Goal: Task Accomplishment & Management: Manage account settings

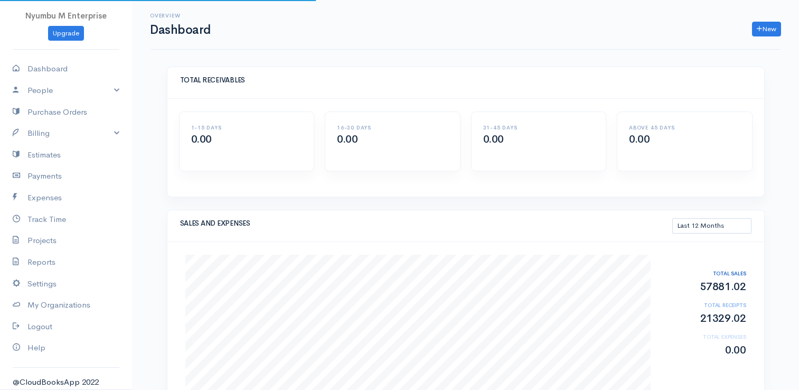
select select "365"
click at [52, 62] on link "Dashboard" at bounding box center [66, 69] width 132 height 22
click at [44, 69] on link "Dashboard" at bounding box center [66, 69] width 132 height 22
click at [52, 71] on link "Dashboard" at bounding box center [66, 69] width 132 height 22
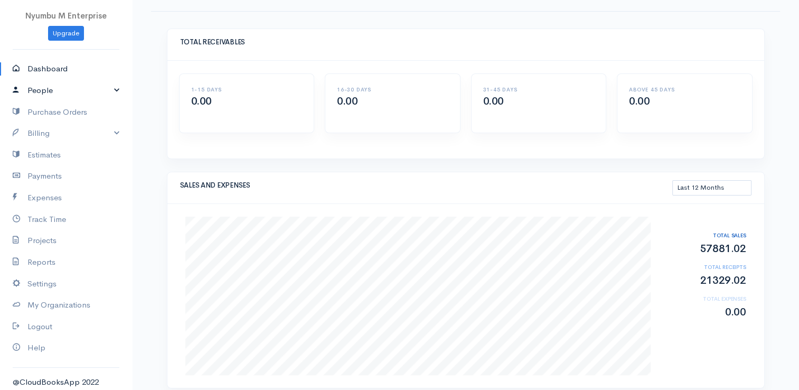
scroll to position [38, 0]
click at [108, 135] on link "Billing" at bounding box center [66, 133] width 132 height 22
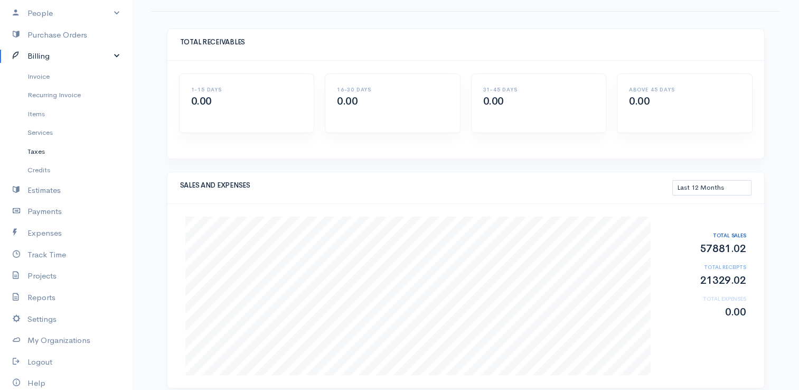
scroll to position [117, 0]
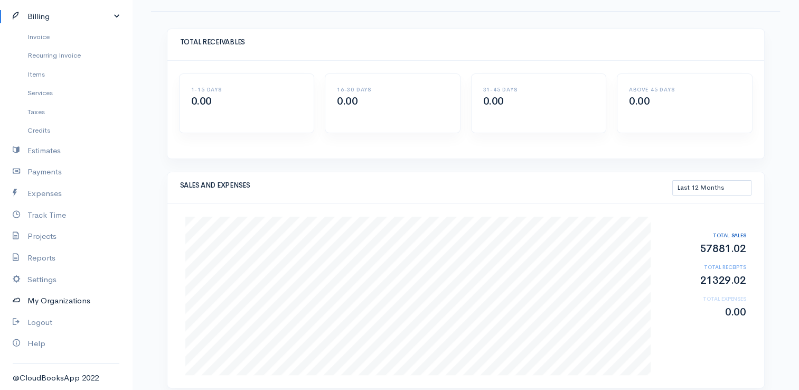
click at [55, 292] on link "My Organizations" at bounding box center [66, 301] width 132 height 22
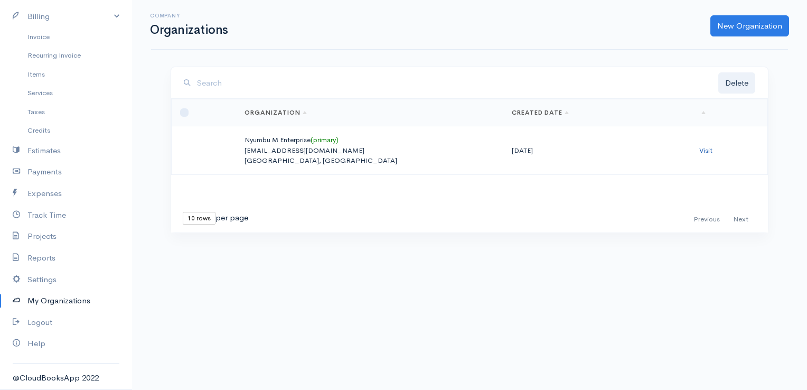
click at [703, 148] on link "Visit" at bounding box center [705, 150] width 13 height 9
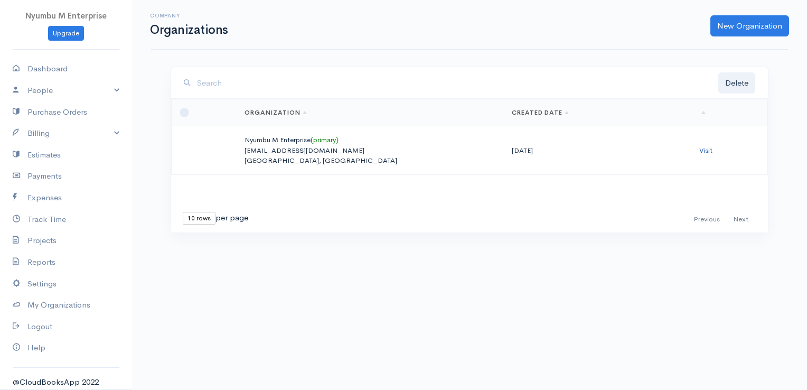
click at [705, 148] on link "Visit" at bounding box center [705, 150] width 13 height 9
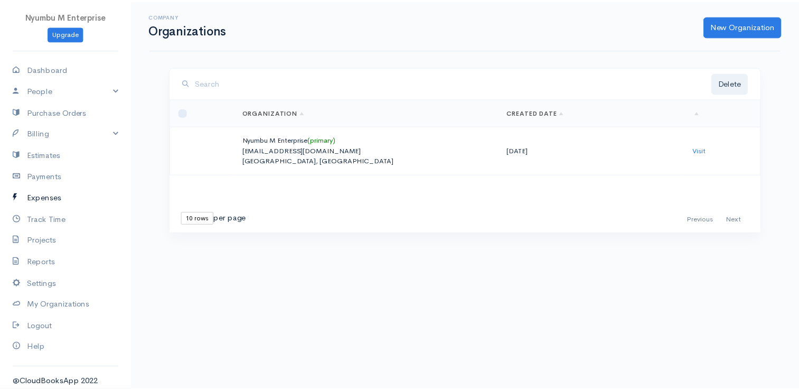
scroll to position [4, 0]
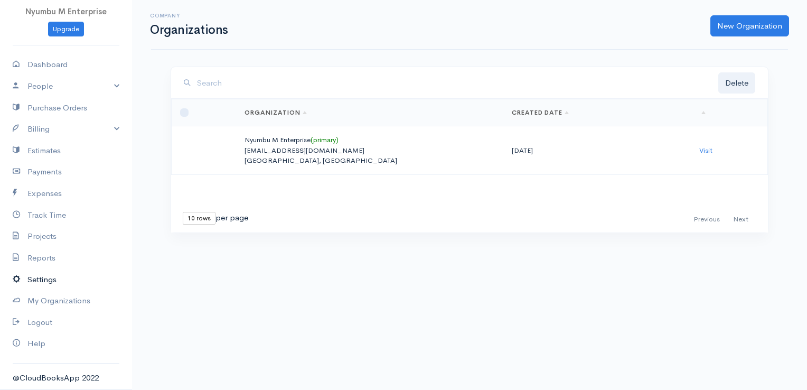
click at [53, 273] on link "Settings" at bounding box center [66, 280] width 132 height 22
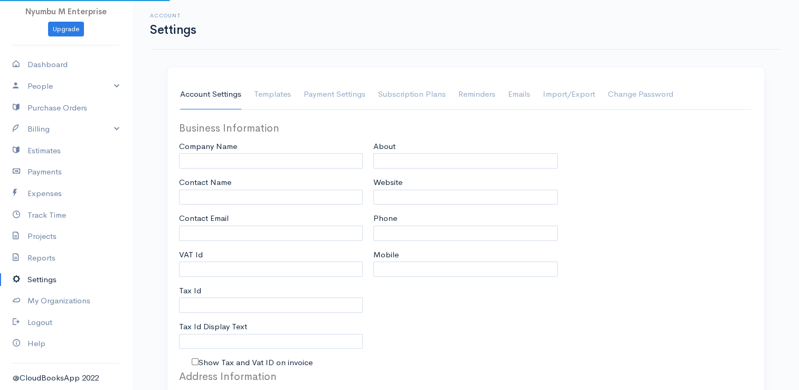
type input "Mubita Mbandu"
type input "Nyumbu M Enterprise"
type input "Mubita Mbandu"
type input "[EMAIL_ADDRESS][DOMAIN_NAME]"
type input "1008924564"
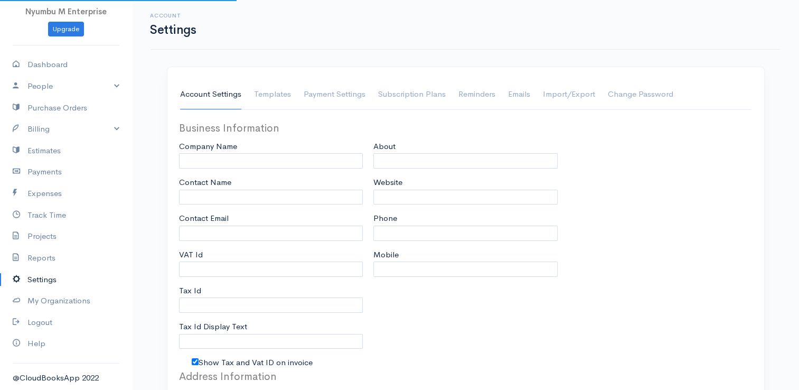
type input "Tax Id"
checkbox input "true"
type input "Office, hardware and general supplu"
type input "[DOMAIN_NAME]"
type input "0977787461"
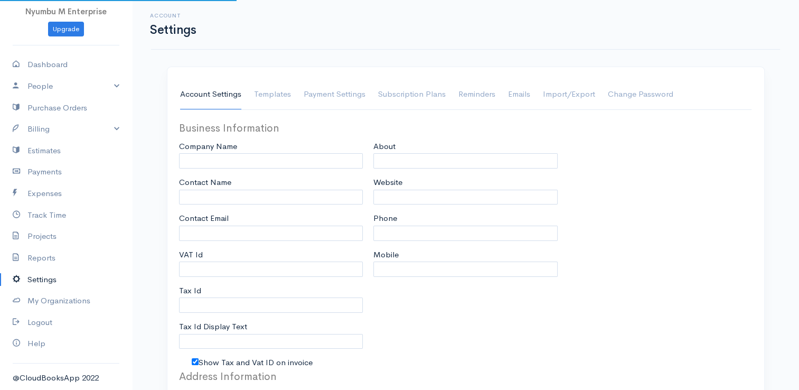
type input "0969263561"
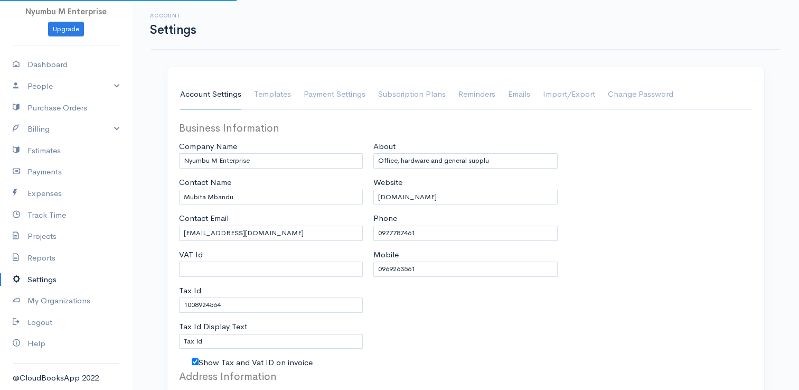
select select
type input "PLOT NO.02 OFF KASAMA AREA"
type input "KACHACHA"
type input "[PERSON_NAME]"
type input "99999"
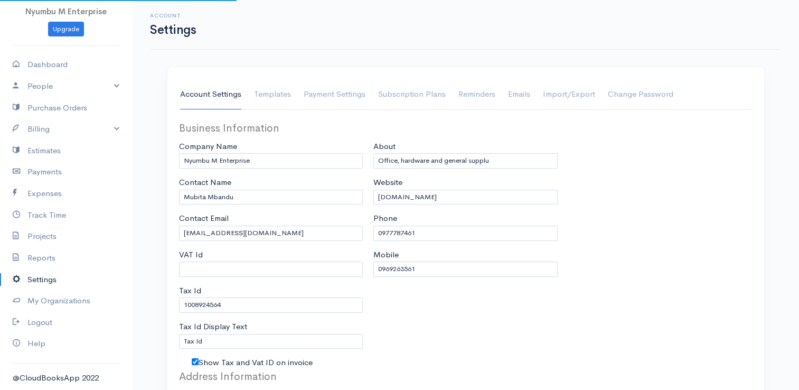
select select
type input "INVOICE"
type input "1"
type input "INV000"
type input "1"
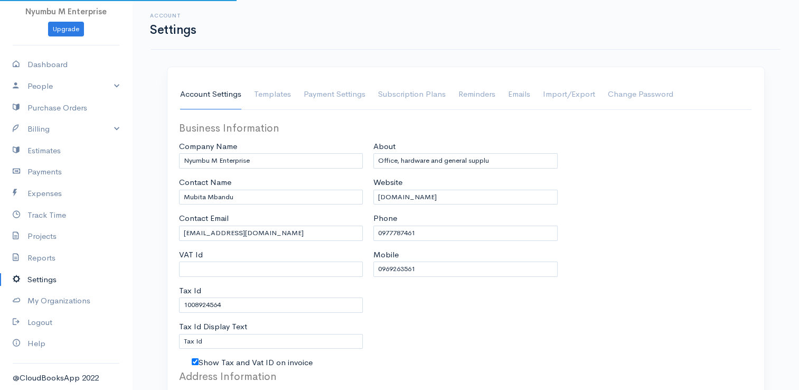
select select "3"
type textarea "''Your trusted supplier in office, electrical and hardware''"
checkbox input "true"
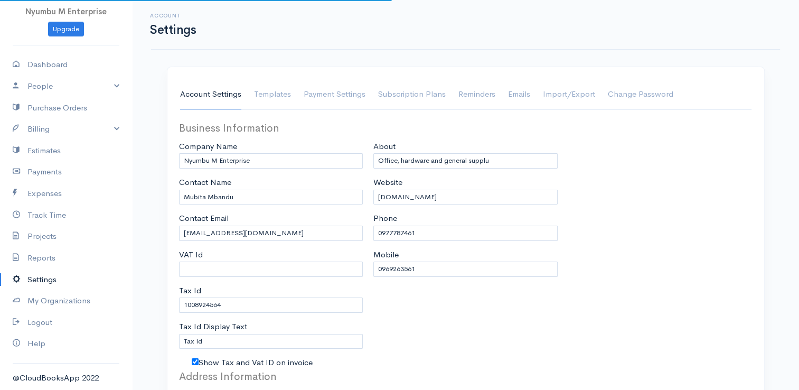
select select "[GEOGRAPHIC_DATA]"
select select "ZMW"
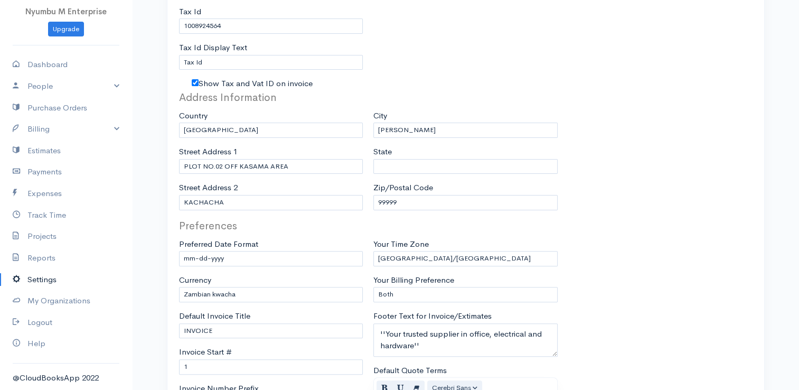
scroll to position [279, 0]
click at [423, 128] on input "[PERSON_NAME]" at bounding box center [465, 129] width 184 height 15
type input "C"
type input "LUSAKA"
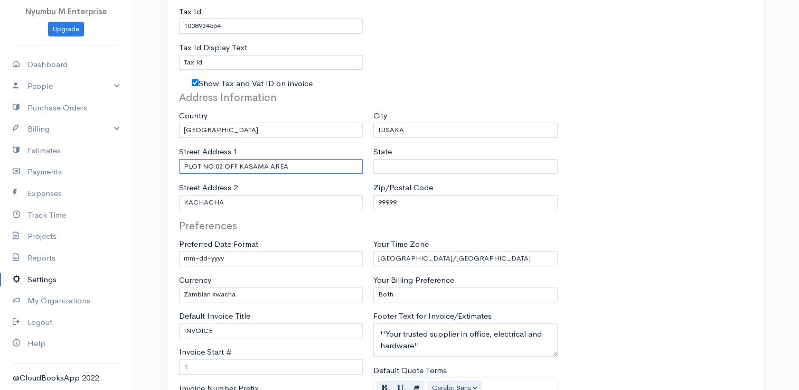
click at [290, 162] on input "PLOT NO.02 OFF KASAMA AREA" at bounding box center [271, 166] width 184 height 15
type input "PLOT NO.02"
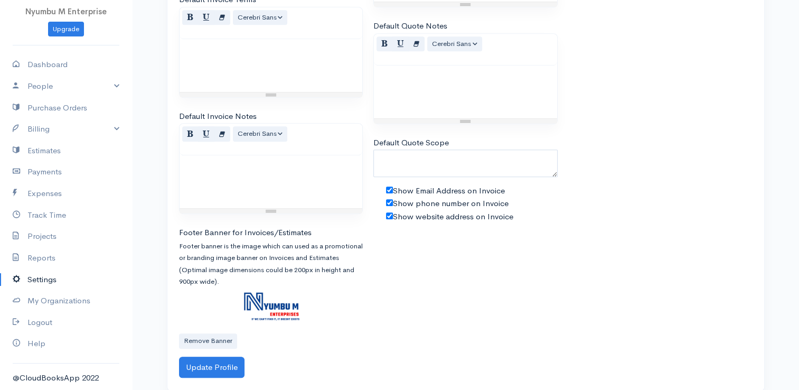
scroll to position [741, 0]
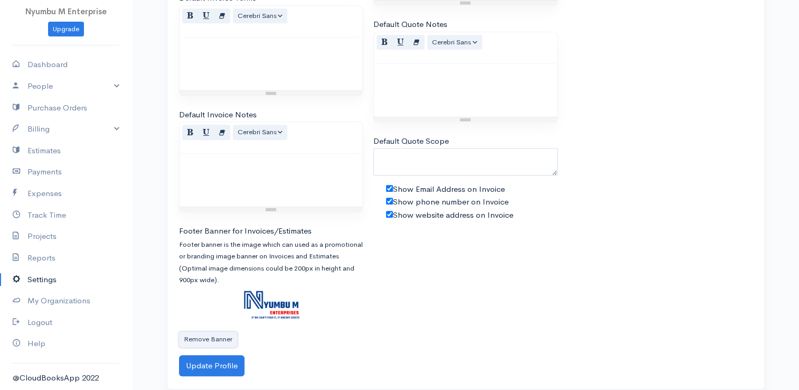
click at [220, 331] on button "Remove Banner" at bounding box center [208, 338] width 58 height 15
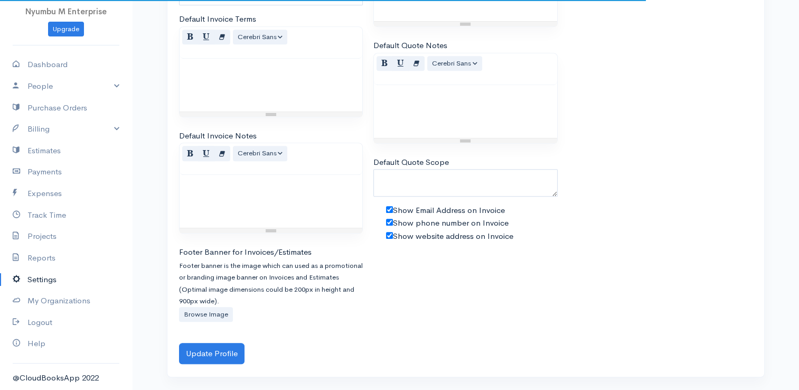
scroll to position [714, 0]
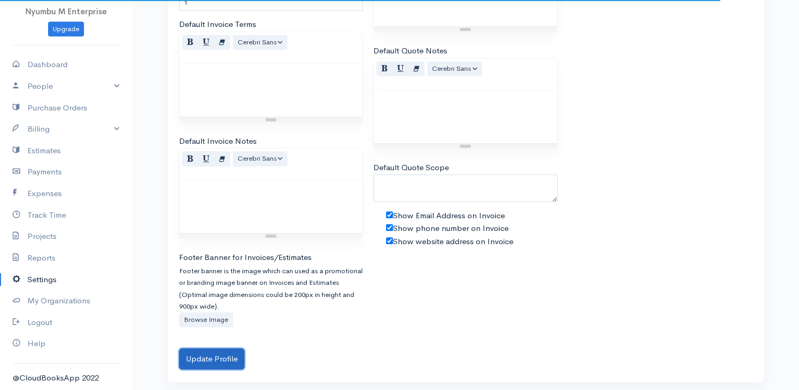
drag, startPoint x: 215, startPoint y: 355, endPoint x: 245, endPoint y: 350, distance: 29.9
click at [217, 355] on button "Update Profile" at bounding box center [211, 359] width 65 height 22
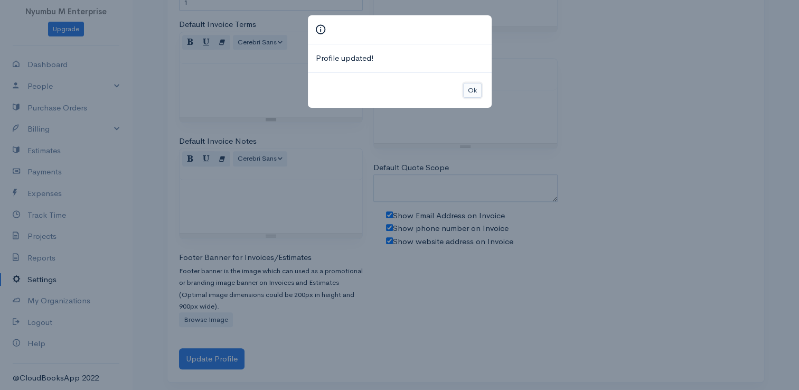
click at [471, 88] on button "Ok" at bounding box center [472, 90] width 18 height 15
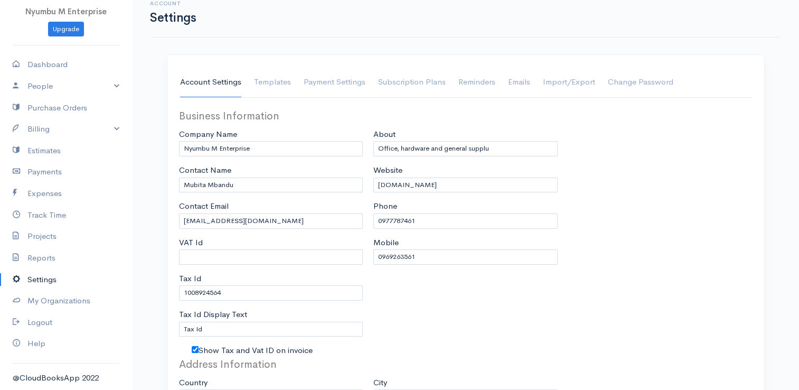
scroll to position [0, 0]
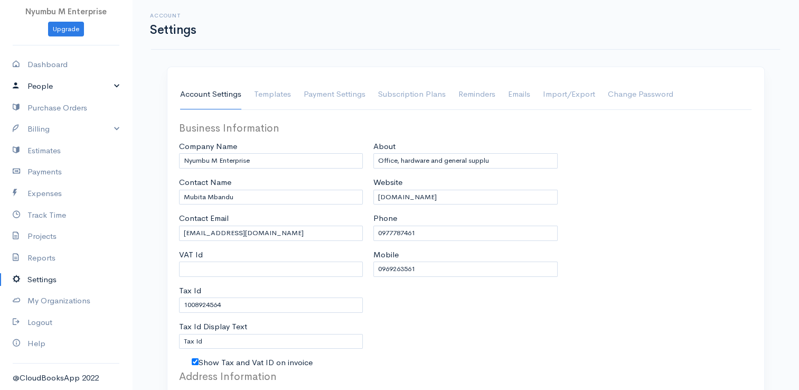
click at [108, 87] on link "People" at bounding box center [66, 86] width 132 height 22
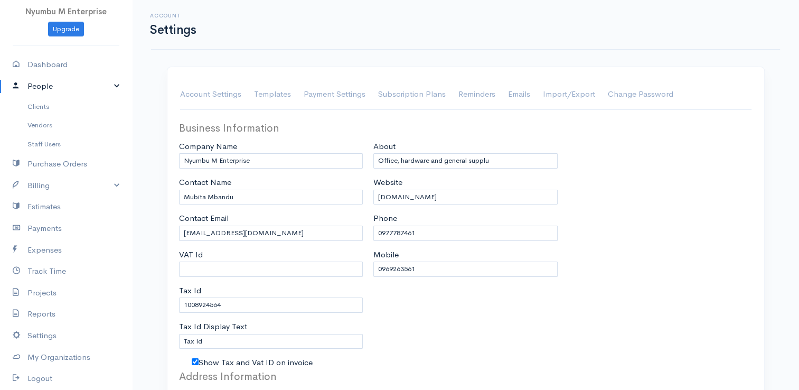
click at [108, 87] on link "People" at bounding box center [66, 86] width 132 height 22
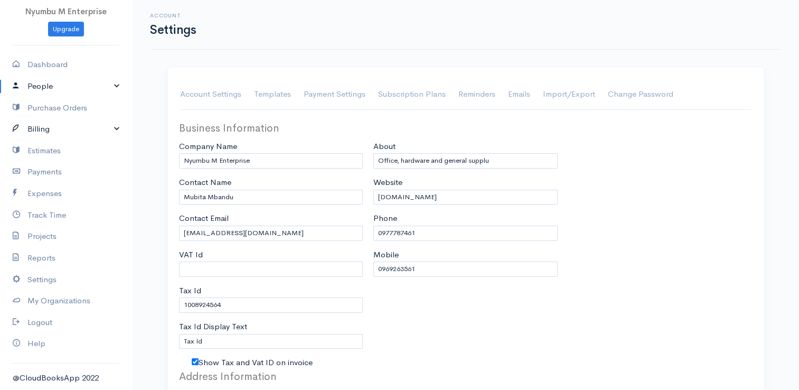
click at [105, 127] on link "Billing" at bounding box center [66, 129] width 132 height 22
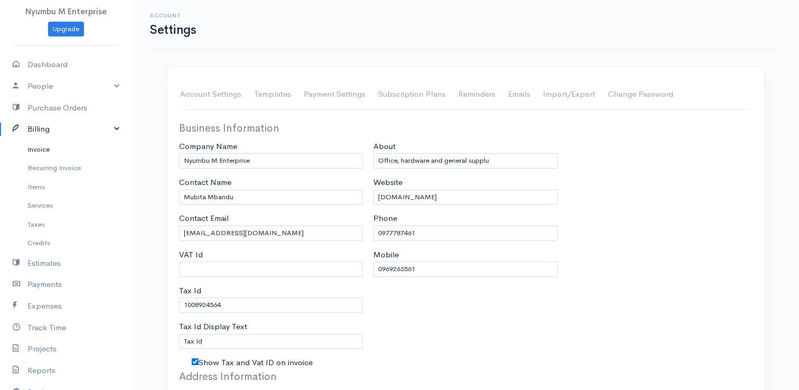
click at [52, 147] on link "Invoice" at bounding box center [66, 149] width 132 height 19
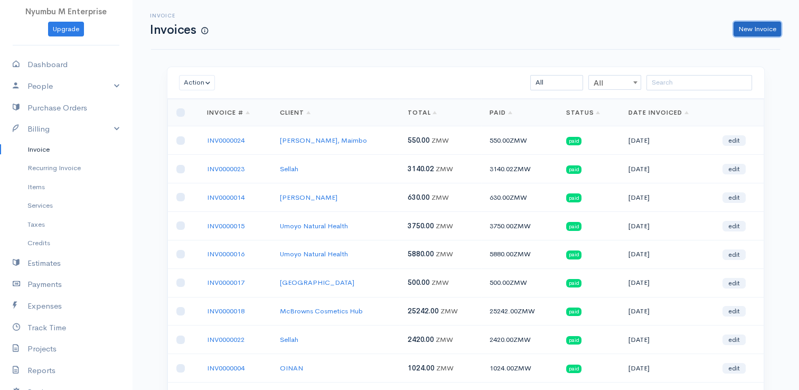
click at [752, 32] on link "New Invoice" at bounding box center [757, 29] width 48 height 15
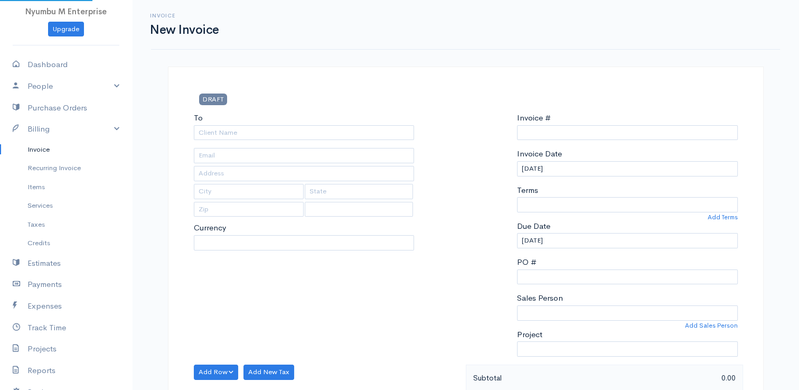
select select "ZMW"
select select "[GEOGRAPHIC_DATA]"
type input "INV0000025"
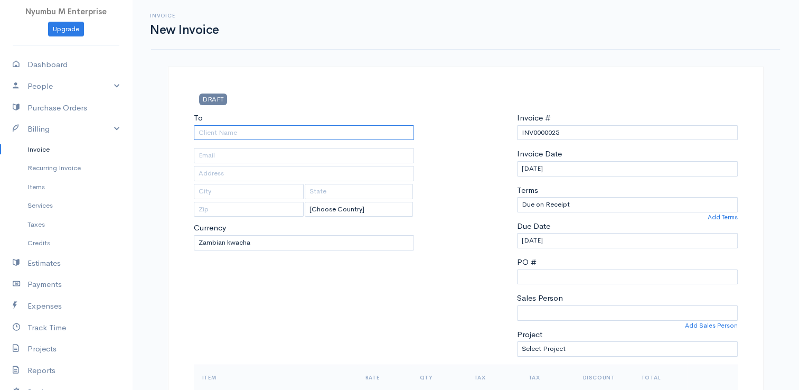
click at [258, 129] on input "To" at bounding box center [304, 132] width 221 height 15
type input "FMC FINANCE [GEOGRAPHIC_DATA]"
click at [231, 157] on input "text" at bounding box center [304, 155] width 221 height 15
type input "info"
drag, startPoint x: 201, startPoint y: 131, endPoint x: 286, endPoint y: 130, distance: 85.0
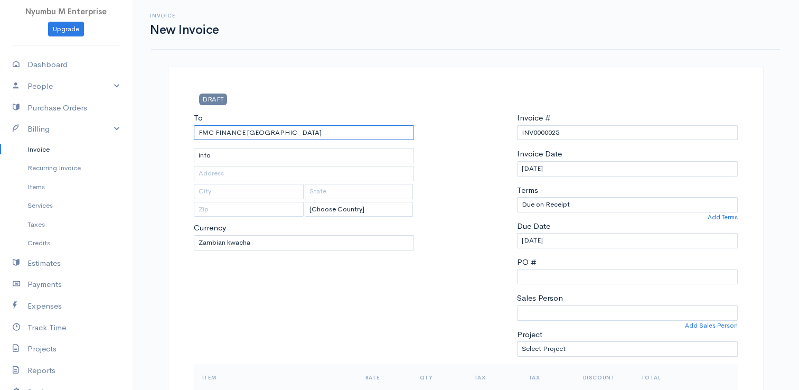
click at [286, 130] on input "FMC FINANCE [GEOGRAPHIC_DATA]" at bounding box center [304, 132] width 221 height 15
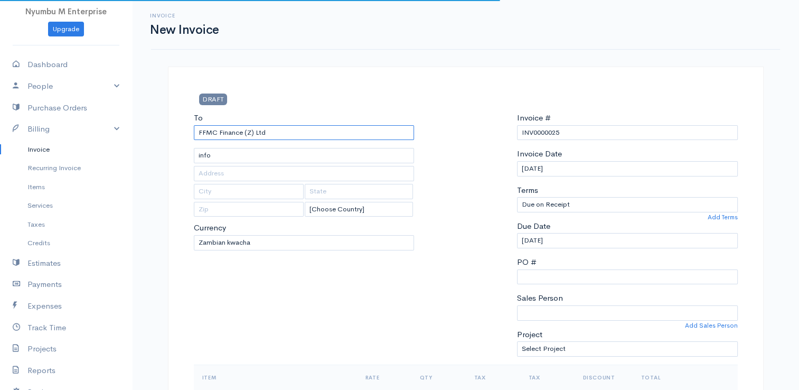
type input "FFMC Finance (Z) Ltd"
click at [247, 154] on input "info" at bounding box center [304, 155] width 221 height 15
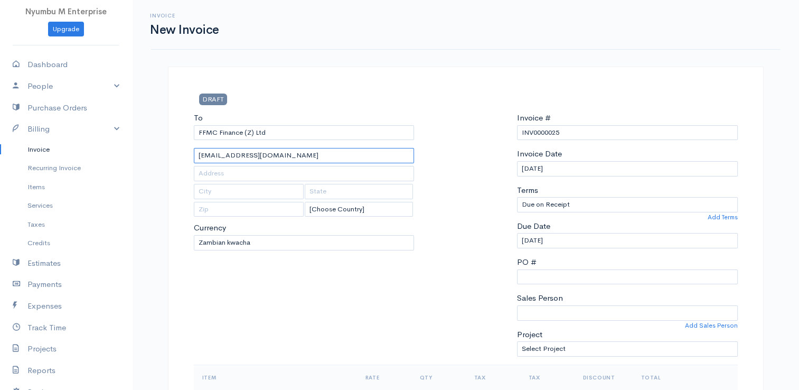
type input "[EMAIL_ADDRESS][DOMAIN_NAME]"
click at [226, 179] on input "text" at bounding box center [304, 173] width 221 height 15
click at [205, 175] on input "text" at bounding box center [304, 173] width 221 height 15
type input "Cnr. [PERSON_NAME] & Nkwazi Rd, Nkwazi Hse"
click at [212, 192] on input "text" at bounding box center [249, 191] width 110 height 15
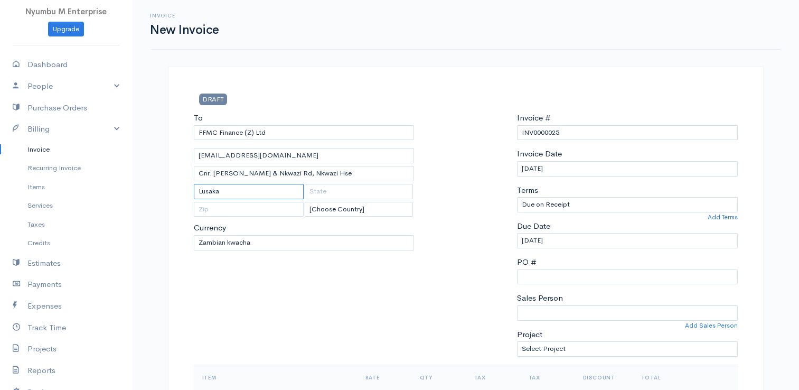
type input "Lusaka"
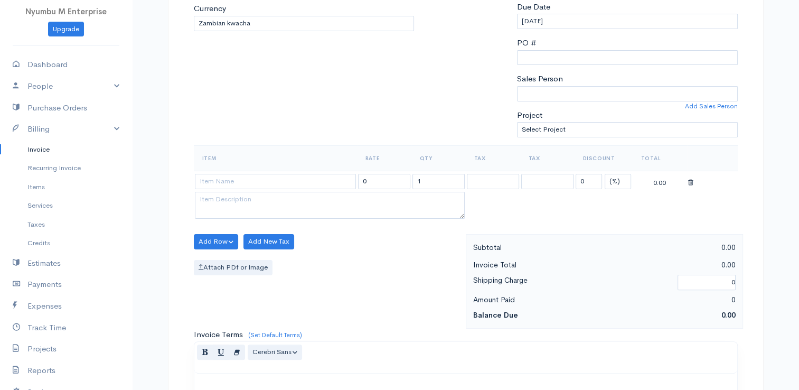
scroll to position [222, 0]
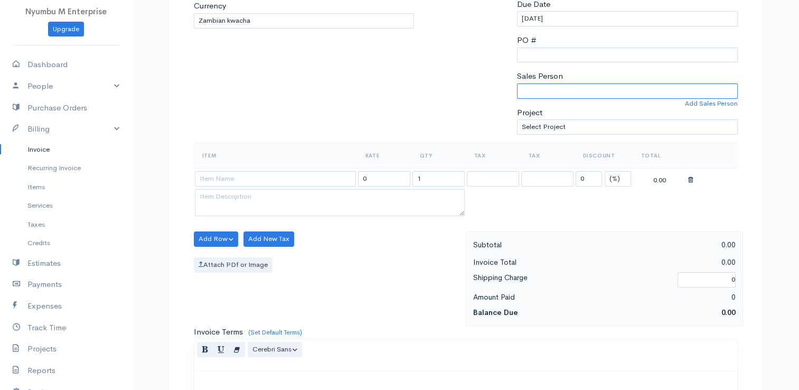
click at [554, 89] on select "Mubita Mbandu" at bounding box center [627, 90] width 221 height 15
select select "Mubita Mbandu"
click at [517, 83] on select "Mubita Mbandu" at bounding box center [627, 90] width 221 height 15
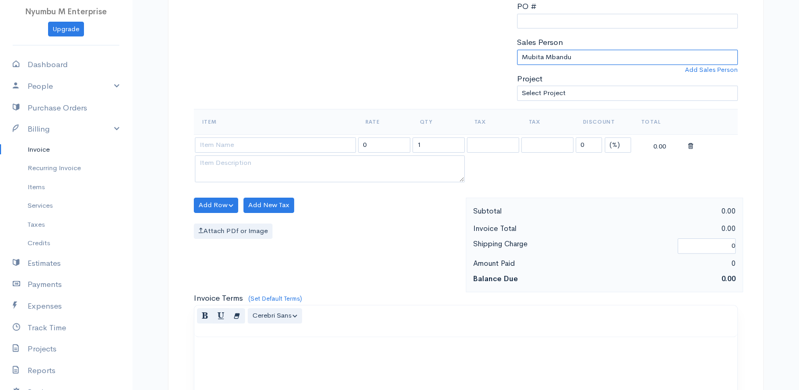
scroll to position [255, 0]
click at [240, 144] on input at bounding box center [275, 144] width 161 height 15
type input "D"
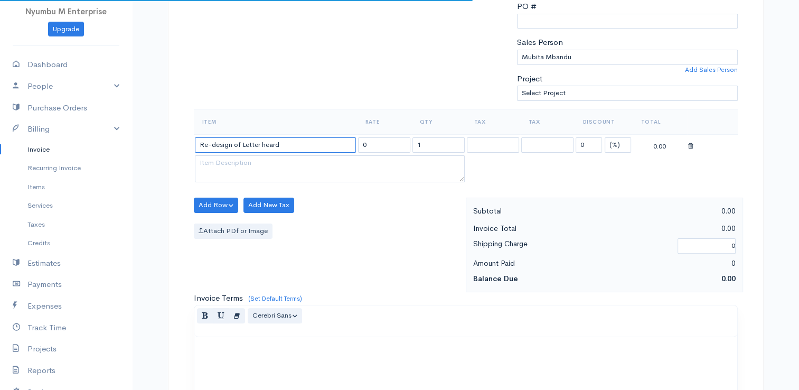
type input "Re-design of Letter heard"
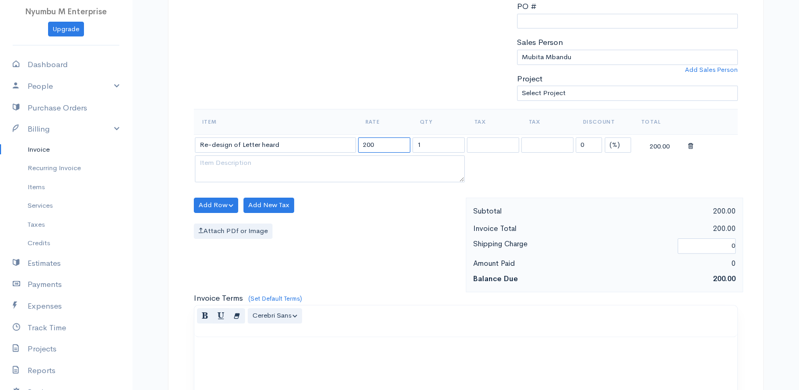
type input "200"
click at [216, 201] on button "Add Row" at bounding box center [216, 204] width 45 height 15
click at [236, 221] on link "Add Item Row" at bounding box center [235, 226] width 83 height 18
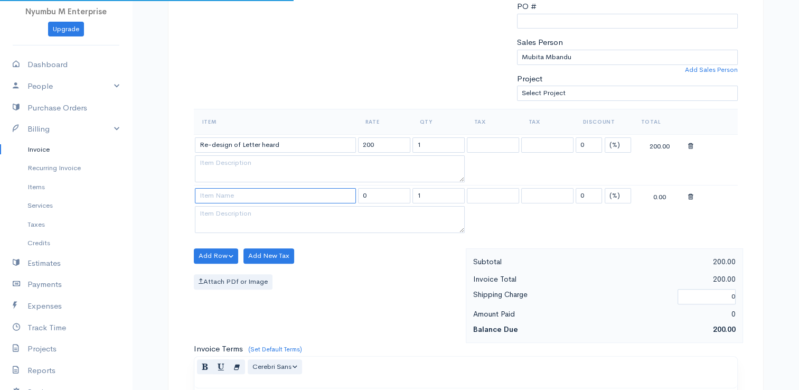
click at [236, 190] on input at bounding box center [275, 195] width 161 height 15
type input "Printing of letter heads"
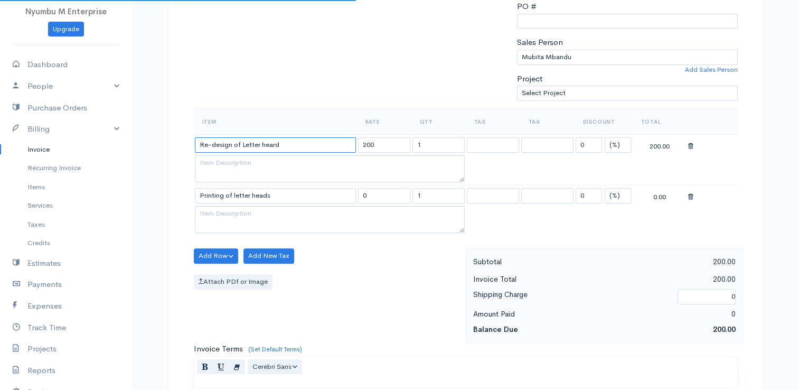
click at [286, 144] on input "Re-design of Letter heard" at bounding box center [275, 144] width 161 height 15
type input "Re-design of Letter heas"
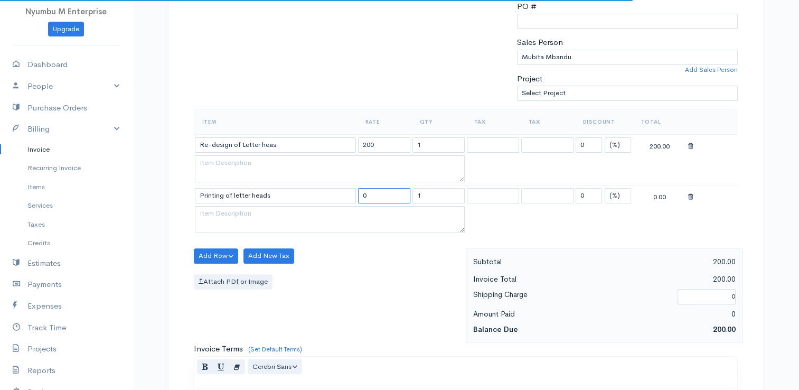
click at [378, 193] on input "0" at bounding box center [384, 195] width 52 height 15
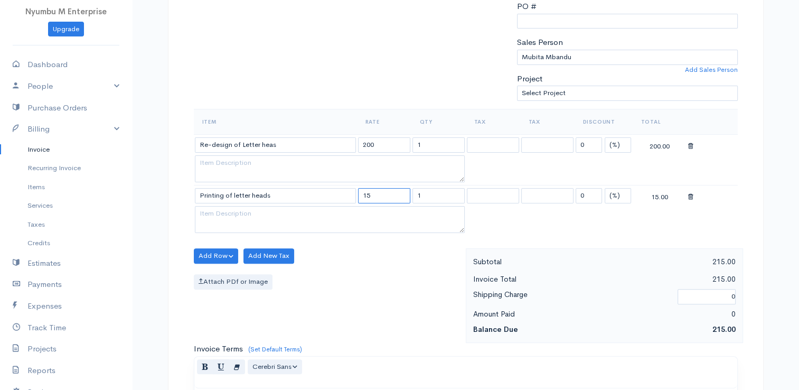
type input "15"
type input "5"
click at [643, 214] on table "Item Rate Qty Tax Tax Discount Total Re-design of Letter heas 200 1 0 (%) Flat …" at bounding box center [466, 172] width 544 height 127
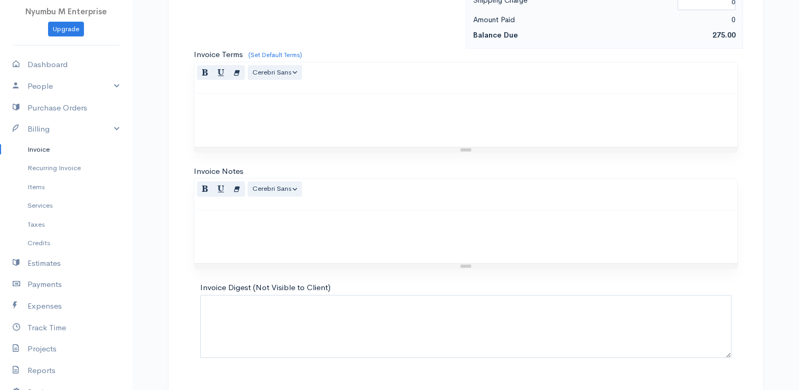
scroll to position [569, 0]
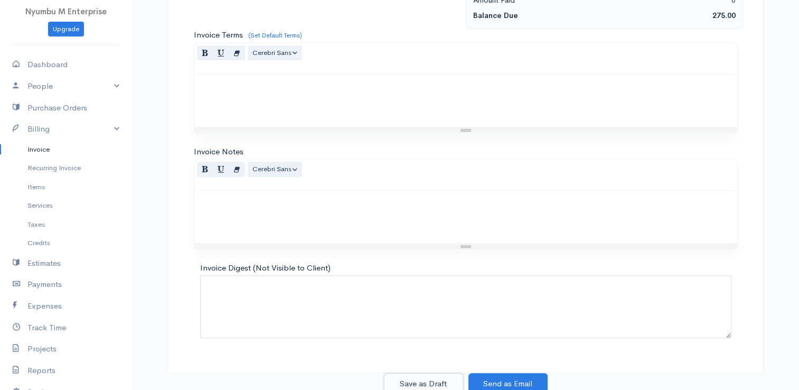
click at [427, 374] on button "Save as Draft" at bounding box center [423, 384] width 79 height 22
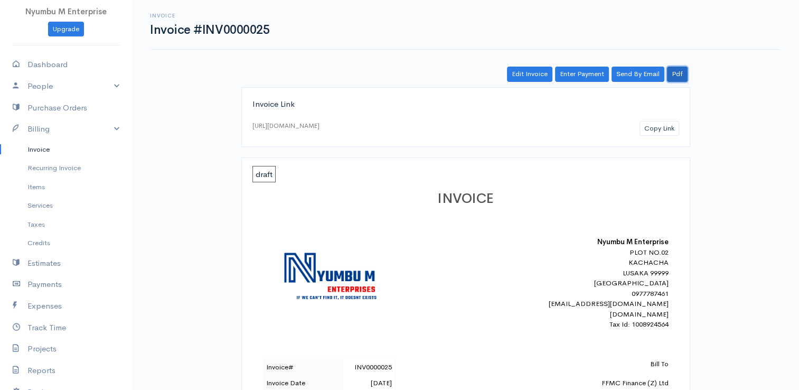
click at [678, 69] on link "Pdf" at bounding box center [677, 74] width 21 height 15
click at [579, 77] on link "Enter Payment" at bounding box center [582, 74] width 54 height 15
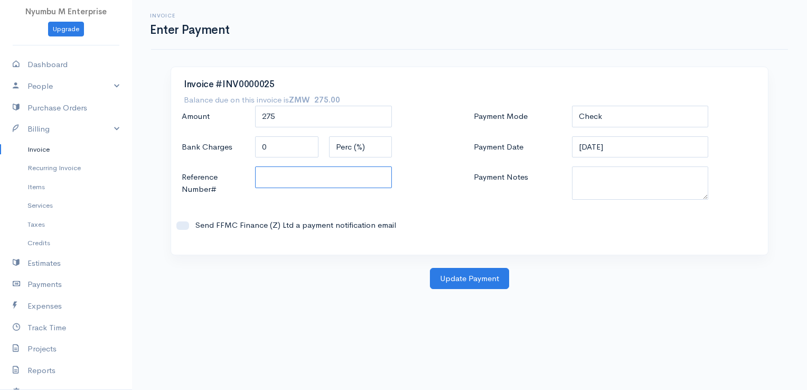
click at [277, 178] on input "Reference Number#" at bounding box center [323, 177] width 137 height 22
type input "0"
paste input "INV0000025"
type input "INV0000025"
click at [420, 216] on div "Send FFMC Finance (Z) Ltd a payment notification email" at bounding box center [323, 225] width 294 height 33
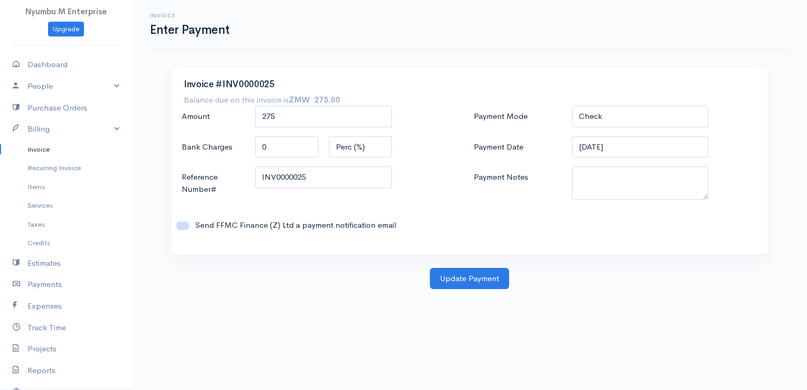
click at [184, 225] on input "Send FFMC Finance (Z) Ltd a payment notification email" at bounding box center [182, 225] width 13 height 8
checkbox input "false"
click at [105, 84] on link "People" at bounding box center [66, 86] width 132 height 22
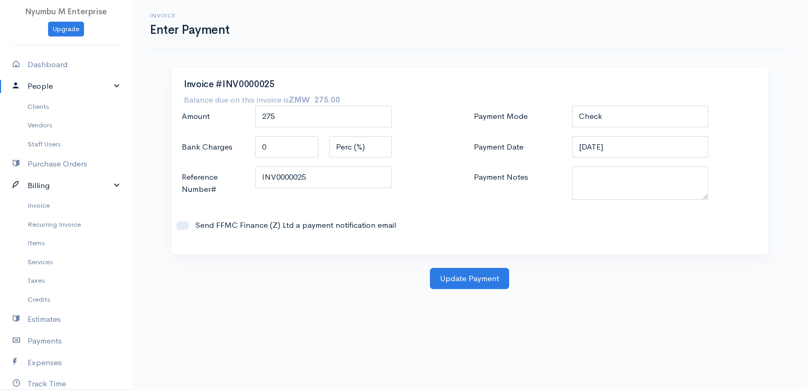
click at [99, 184] on link "Billing" at bounding box center [66, 186] width 132 height 22
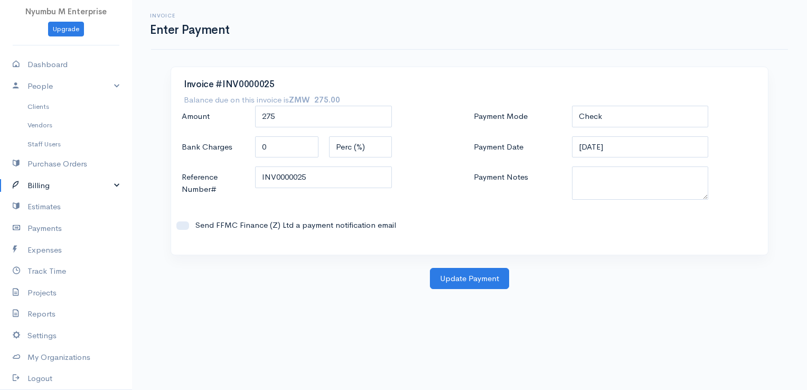
click at [97, 185] on link "Billing" at bounding box center [66, 186] width 132 height 22
click at [53, 203] on link "Invoice" at bounding box center [66, 205] width 132 height 19
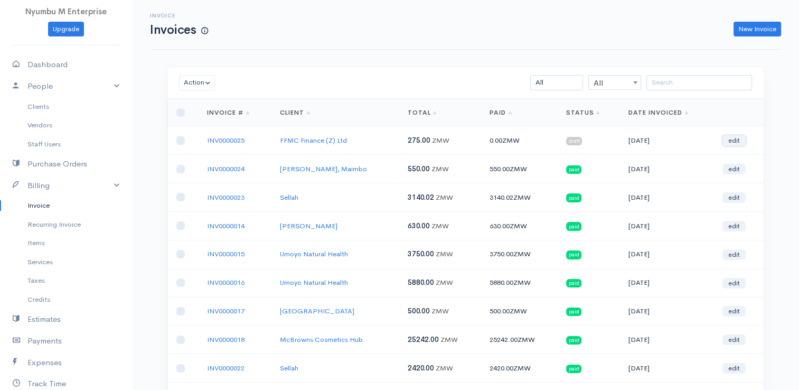
click at [731, 139] on link "edit" at bounding box center [733, 140] width 23 height 11
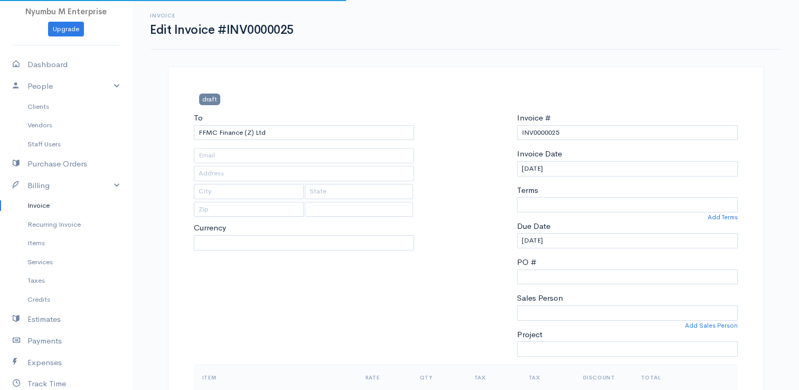
type input "[EMAIL_ADDRESS][DOMAIN_NAME]"
type input "Cnr. [PERSON_NAME] & Nkwazi Rd, Nkwazi Hse"
type input "Lusaka"
select select
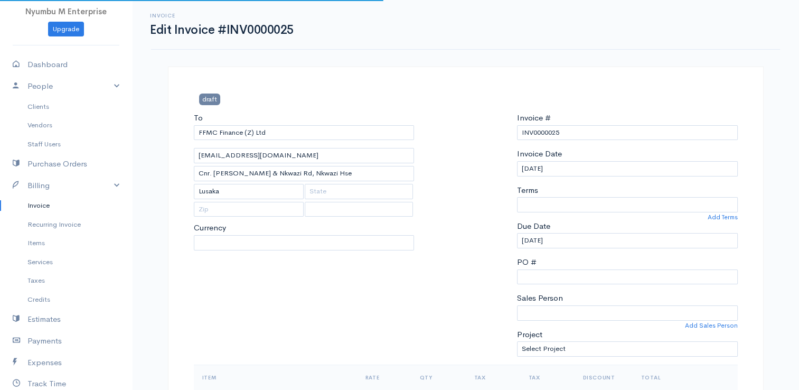
select select "0"
select select "Mubita Mbandu"
select select "[GEOGRAPHIC_DATA]"
select select "ZMW"
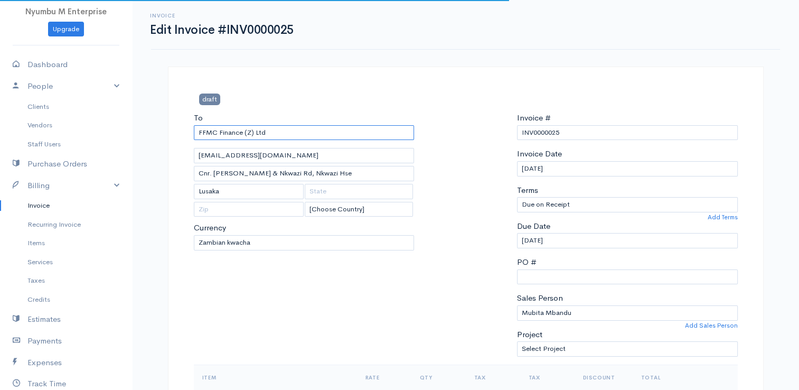
click at [203, 130] on input "FFMC Finance (Z) Ltd" at bounding box center [304, 132] width 221 height 15
type input "FMC Finance (Z) Ltd"
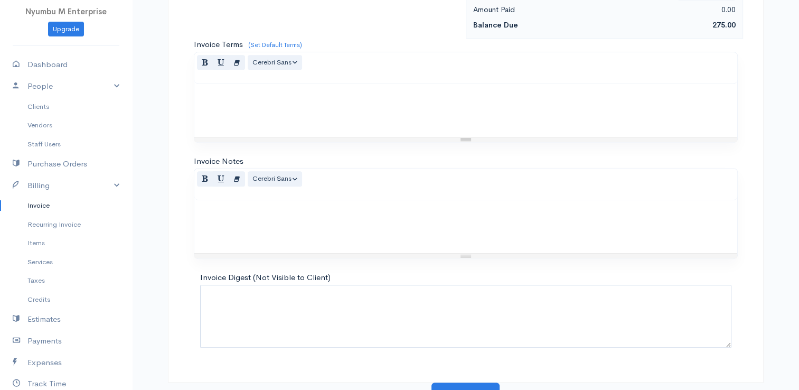
scroll to position [569, 0]
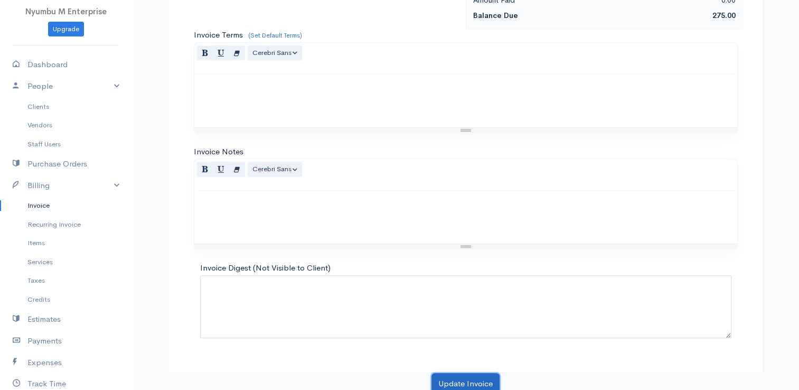
drag, startPoint x: 471, startPoint y: 377, endPoint x: 563, endPoint y: 302, distance: 118.2
click at [471, 376] on button "Update Invoice" at bounding box center [465, 384] width 68 height 22
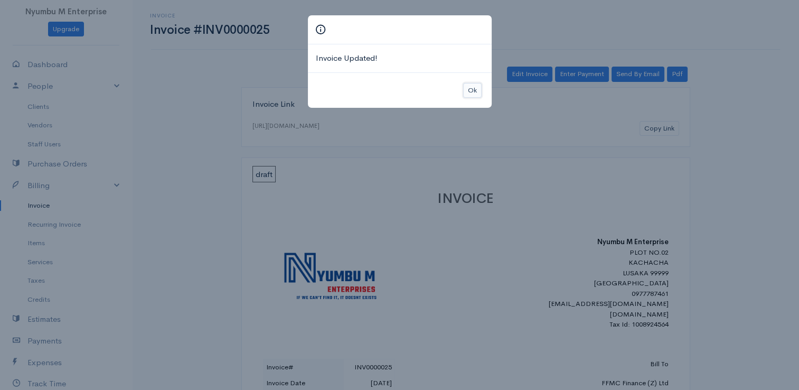
click at [473, 88] on button "Ok" at bounding box center [472, 90] width 18 height 15
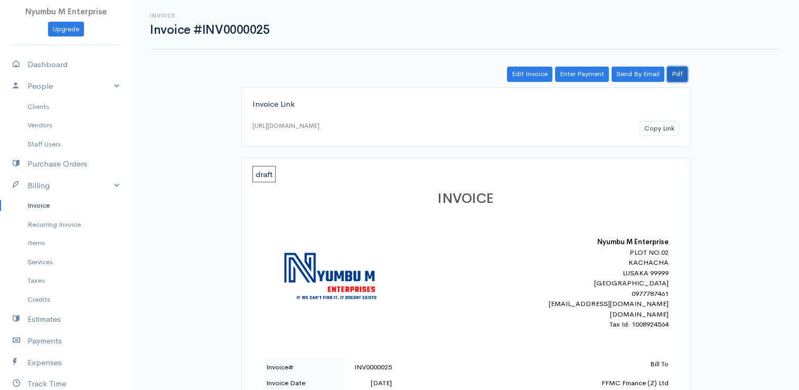
click at [680, 71] on link "Pdf" at bounding box center [677, 74] width 21 height 15
click at [584, 78] on link "Enter Payment" at bounding box center [582, 74] width 54 height 15
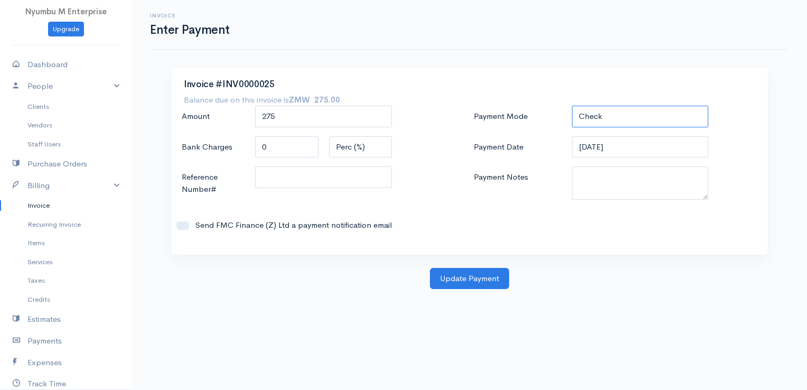
click at [625, 119] on select "Check Bank Transfer Credit Cash Debit ACH VISA MASTERCARD AMEX DISCOVER DINERS …" at bounding box center [640, 117] width 137 height 22
select select "Cash"
click at [572, 106] on select "Check Bank Transfer Credit Cash Debit ACH VISA MASTERCARD AMEX DISCOVER DINERS …" at bounding box center [640, 117] width 137 height 22
click at [461, 276] on button "Update Payment" at bounding box center [469, 279] width 79 height 22
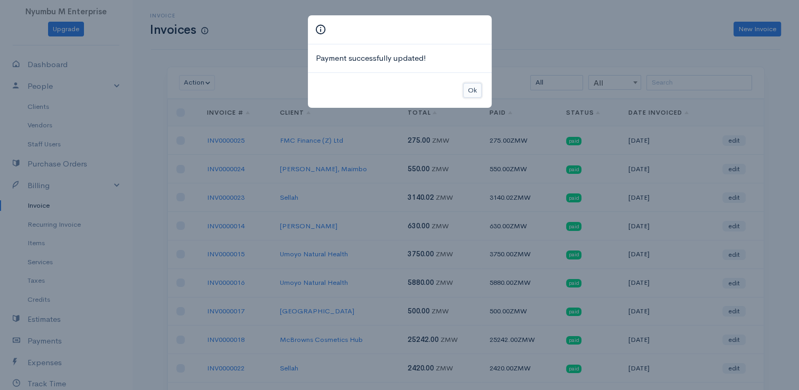
click at [473, 89] on button "Ok" at bounding box center [472, 90] width 18 height 15
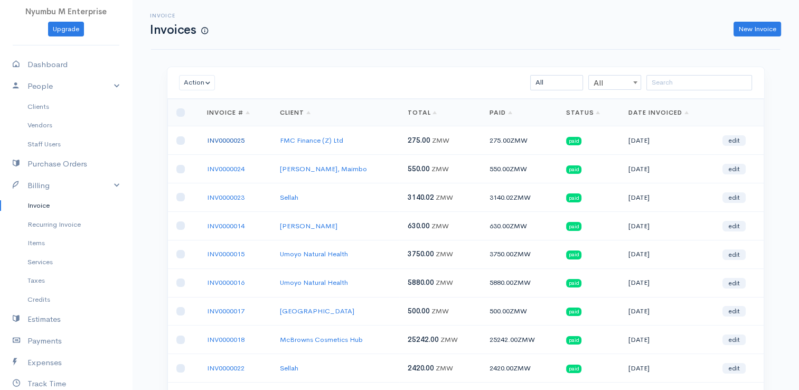
click at [231, 139] on link "INV0000025" at bounding box center [225, 140] width 37 height 9
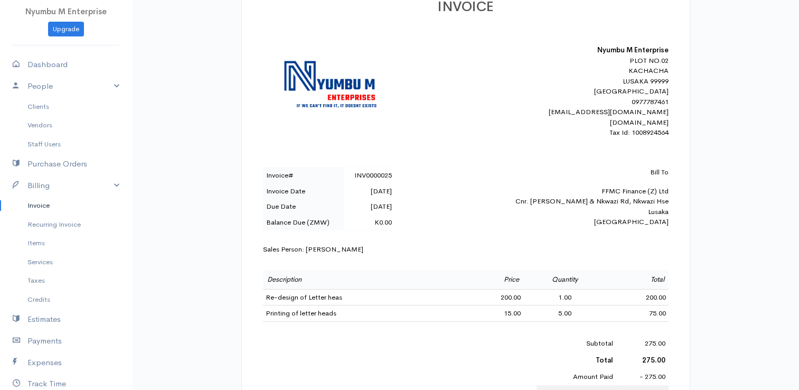
scroll to position [192, 0]
click at [57, 334] on link "Payments" at bounding box center [66, 341] width 132 height 22
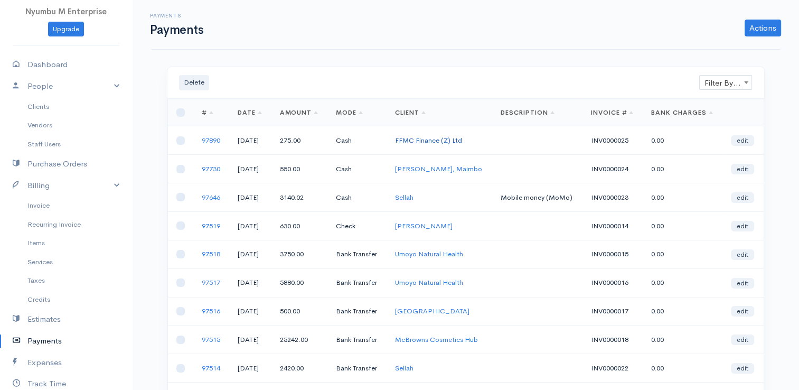
click at [428, 137] on link "FFMC Finance (Z) Ltd" at bounding box center [428, 140] width 67 height 9
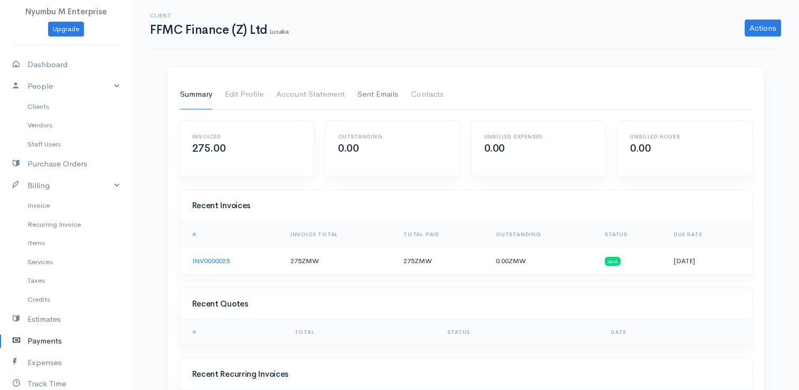
click at [385, 95] on link "Sent Emails" at bounding box center [377, 95] width 41 height 30
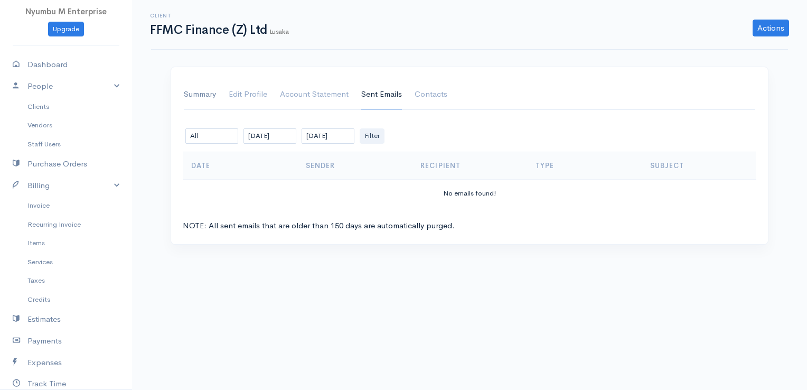
click at [207, 96] on link "Summary" at bounding box center [200, 95] width 32 height 30
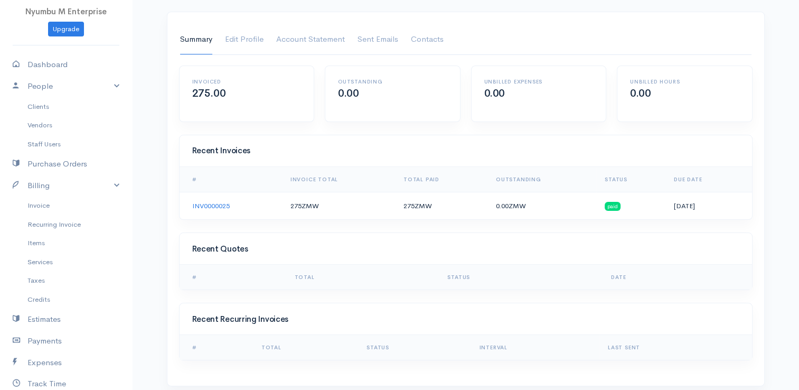
scroll to position [62, 0]
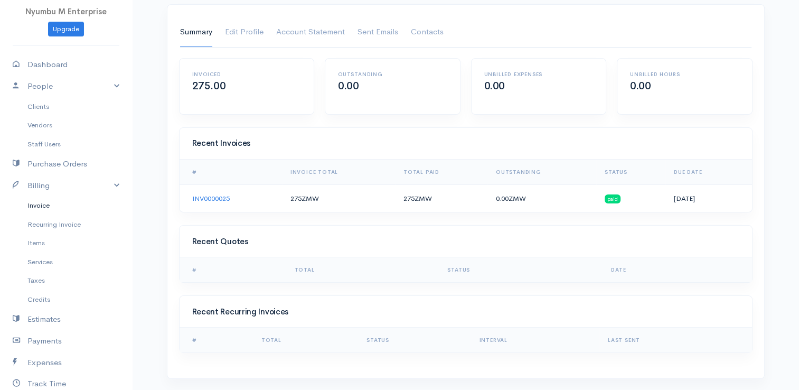
click at [49, 204] on link "Invoice" at bounding box center [66, 205] width 132 height 19
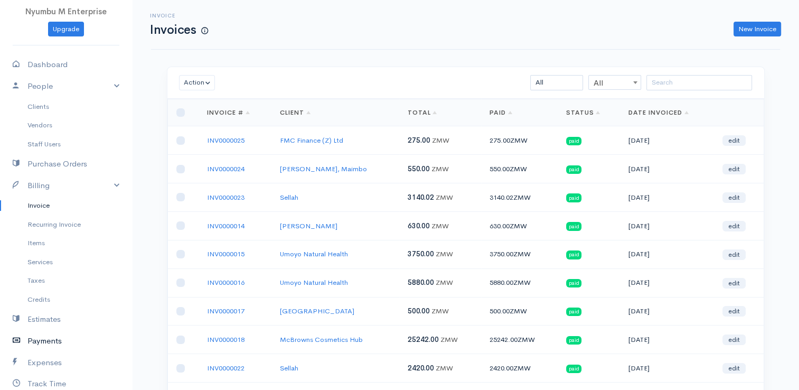
click at [41, 334] on link "Payments" at bounding box center [66, 341] width 132 height 22
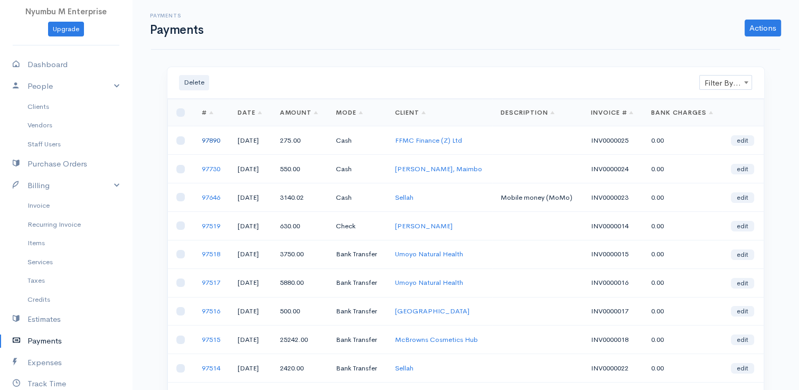
click at [214, 140] on link "97890" at bounding box center [211, 140] width 18 height 9
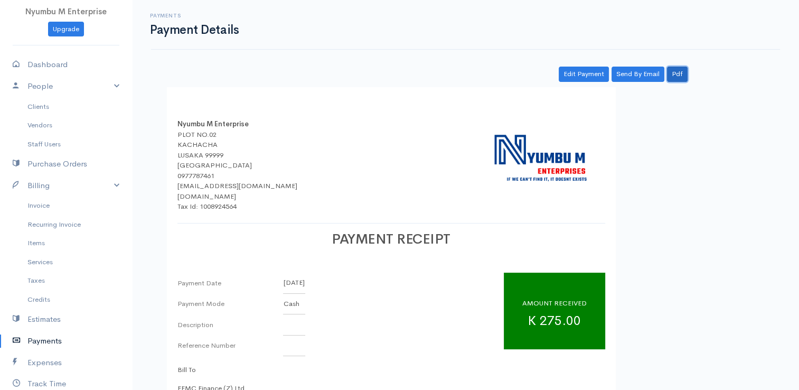
click at [676, 74] on link "Pdf" at bounding box center [677, 74] width 21 height 15
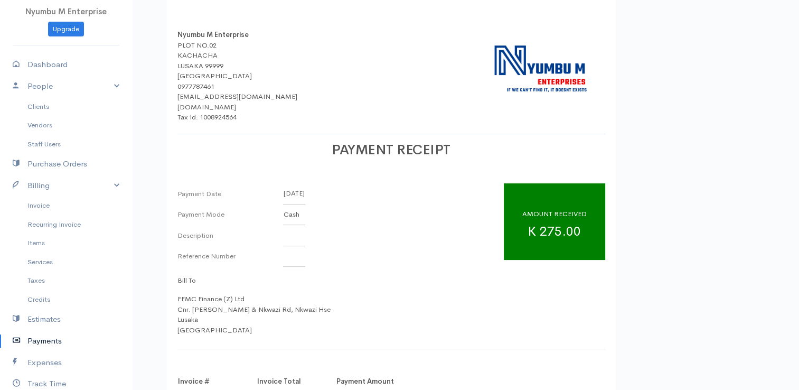
scroll to position [121, 0]
